Goal: Transaction & Acquisition: Purchase product/service

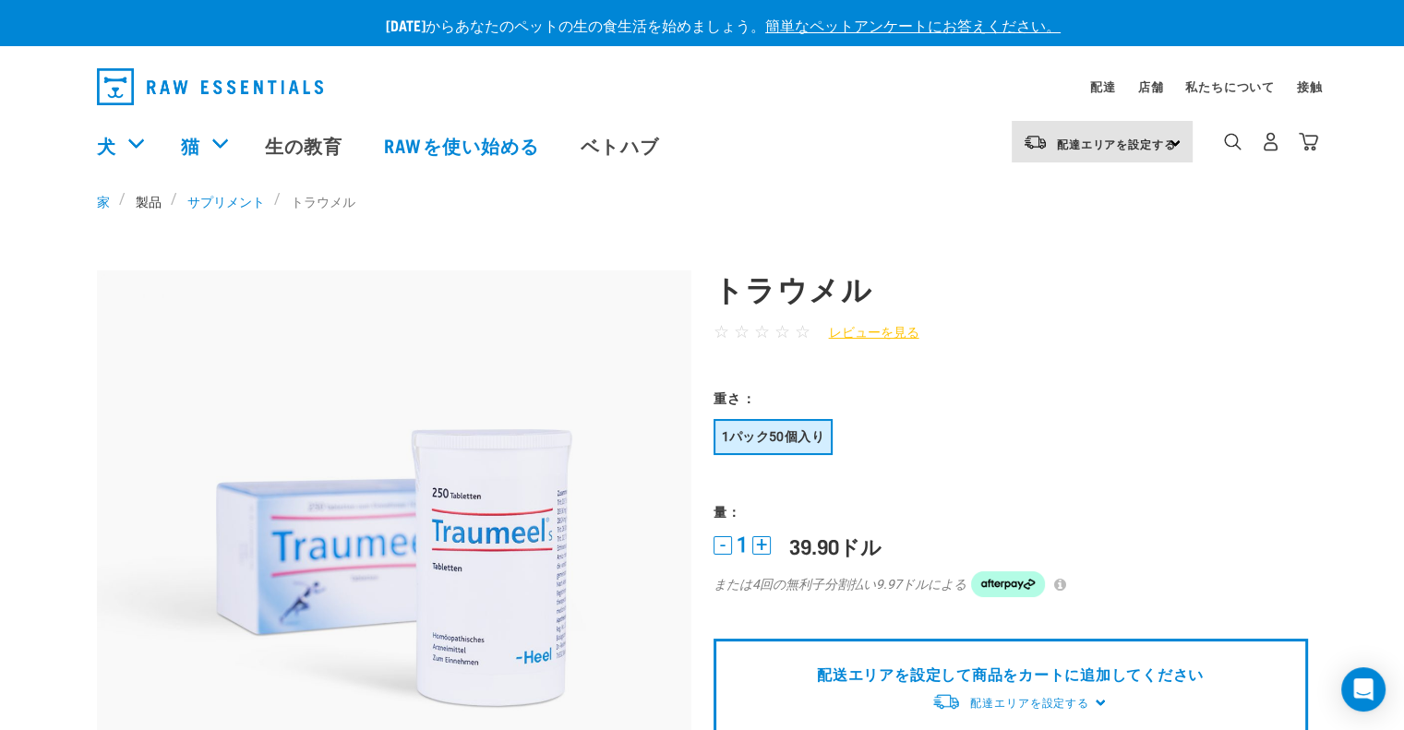
click at [157, 201] on font "製品" at bounding box center [149, 200] width 26 height 6
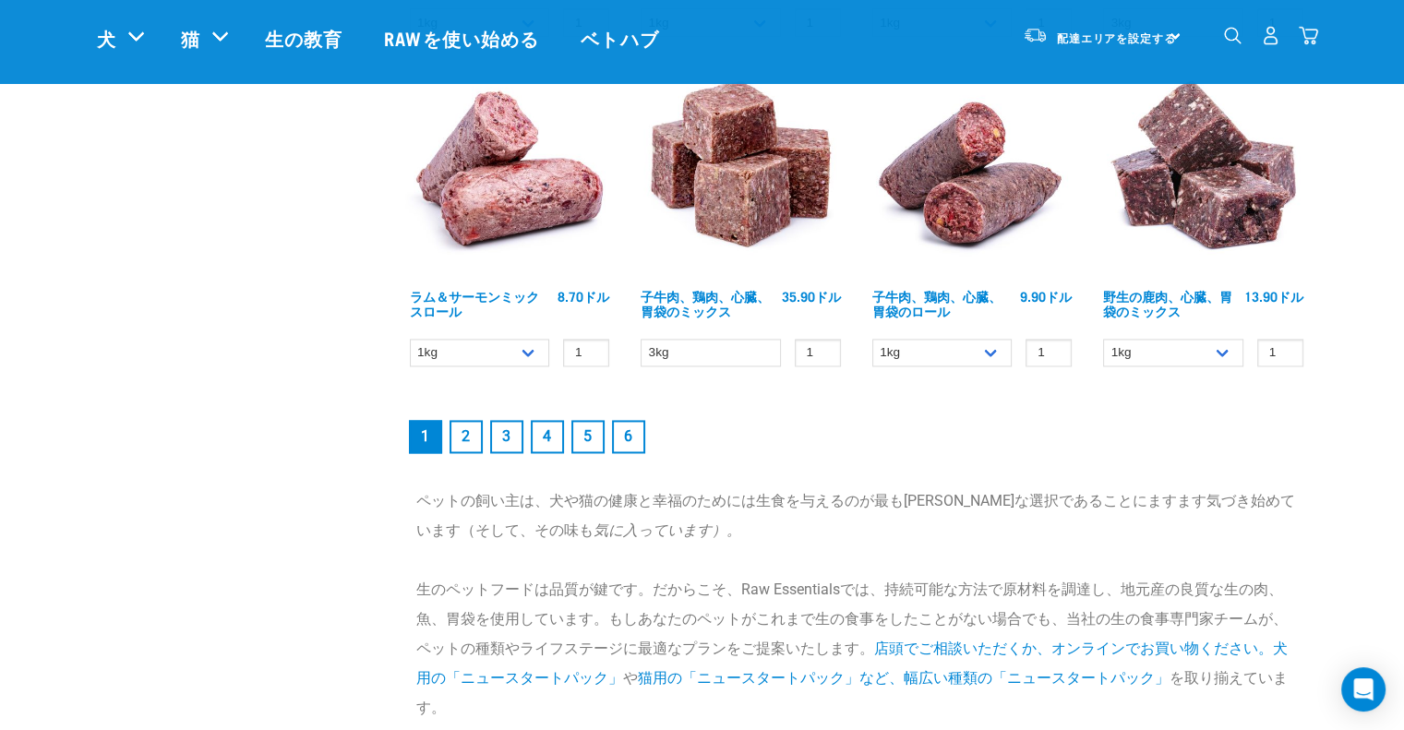
scroll to position [2440, 0]
